Goal: Find specific page/section: Find specific page/section

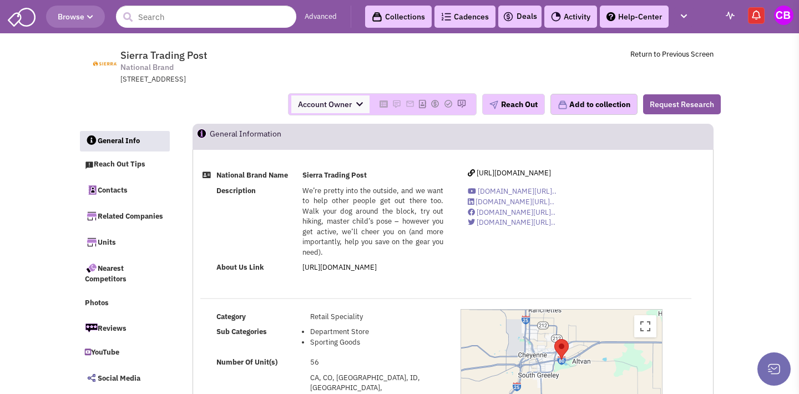
select select
click at [151, 14] on input "text" at bounding box center [206, 17] width 180 height 22
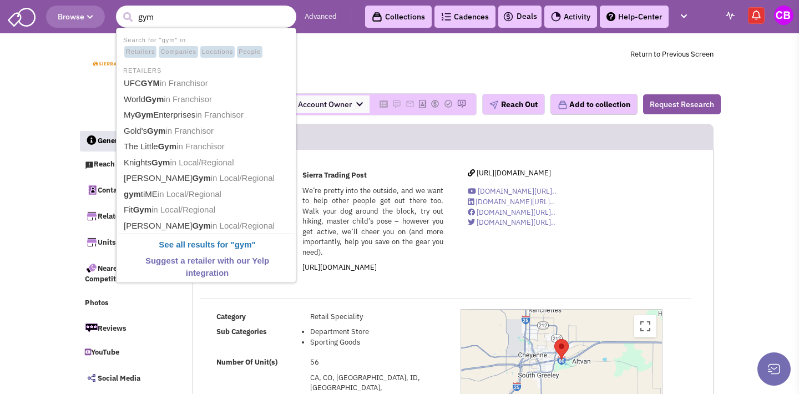
type input "gym"
click at [128, 17] on button "submit" at bounding box center [127, 17] width 17 height 17
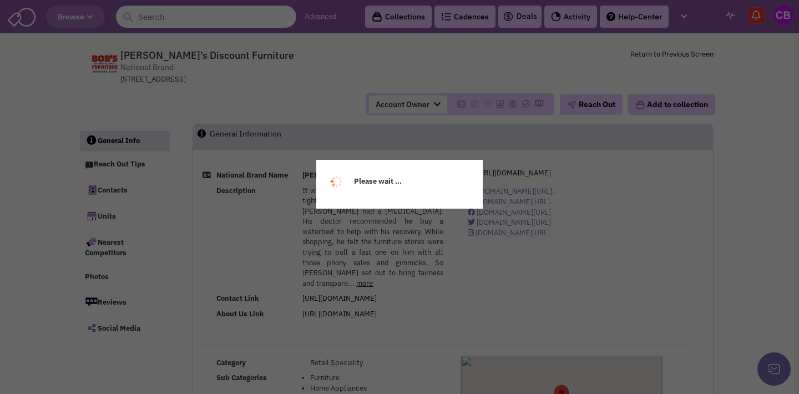
select select
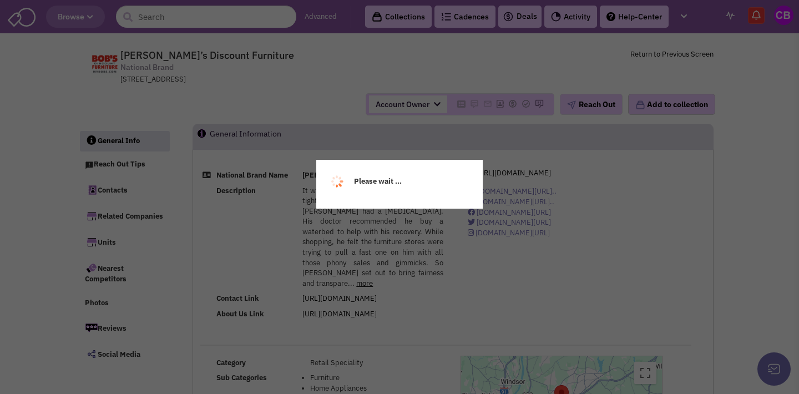
select select
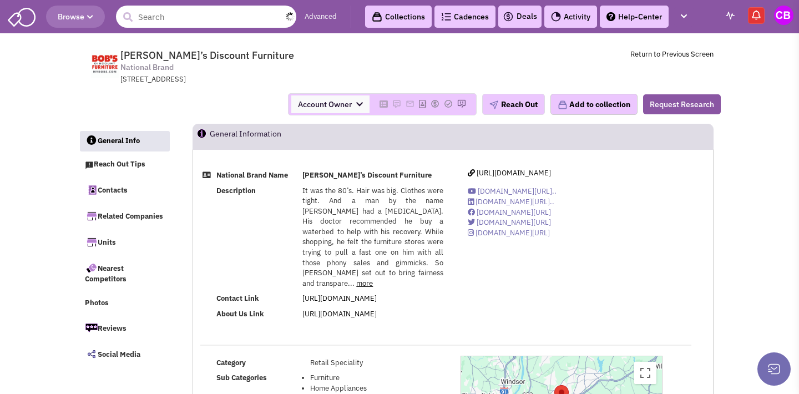
click at [217, 16] on input "text" at bounding box center [206, 17] width 180 height 22
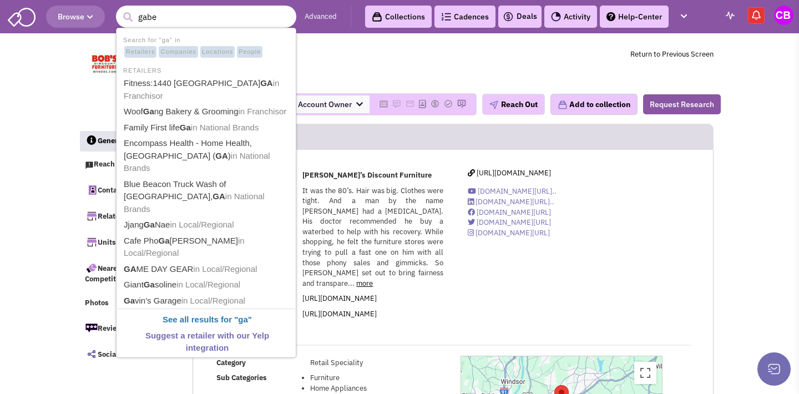
type input "gabes"
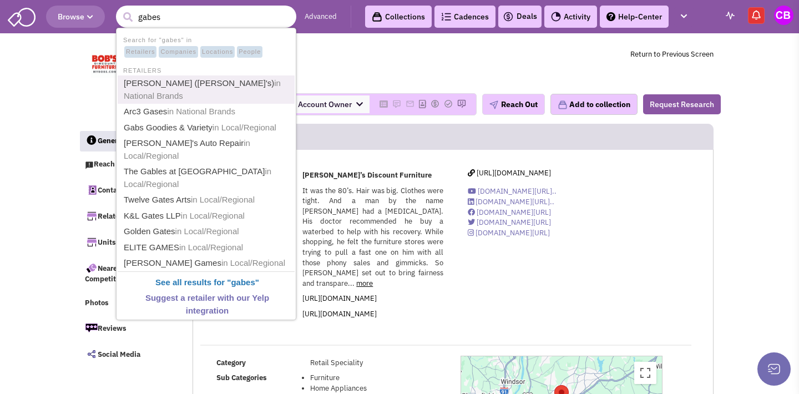
click at [204, 78] on link "Gabriel Brothers (Gabe's) in National Brands" at bounding box center [207, 89] width 174 height 27
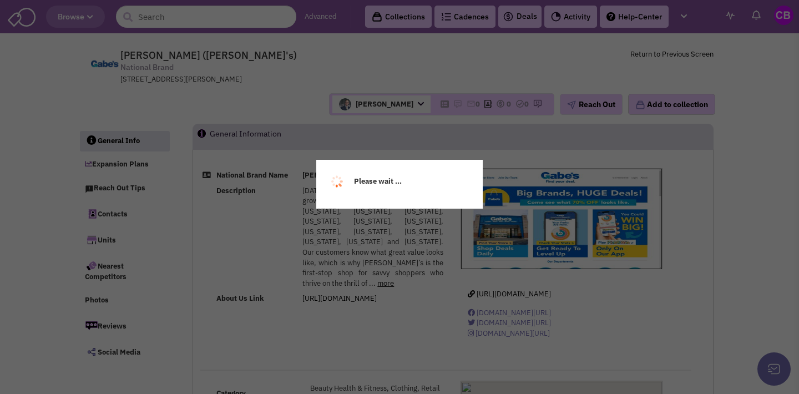
select select
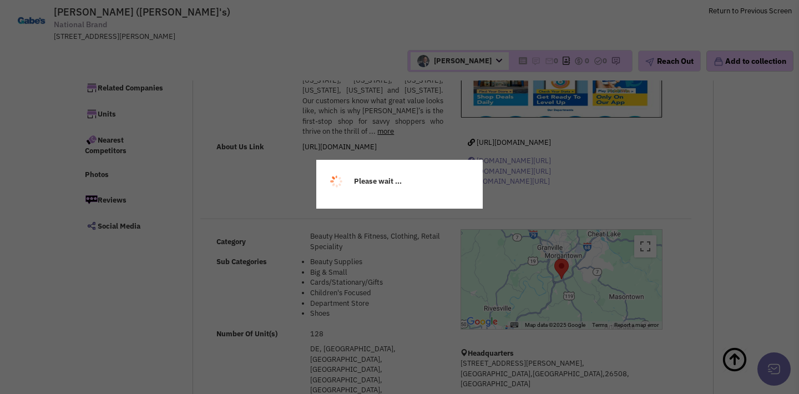
select select
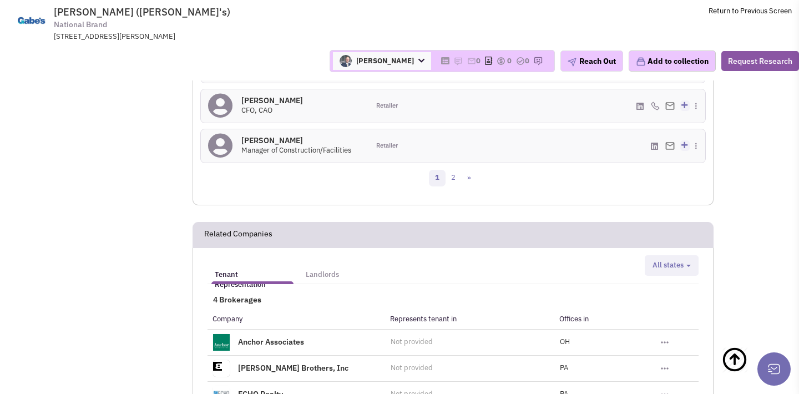
scroll to position [1349, 0]
